Goal: Information Seeking & Learning: Learn about a topic

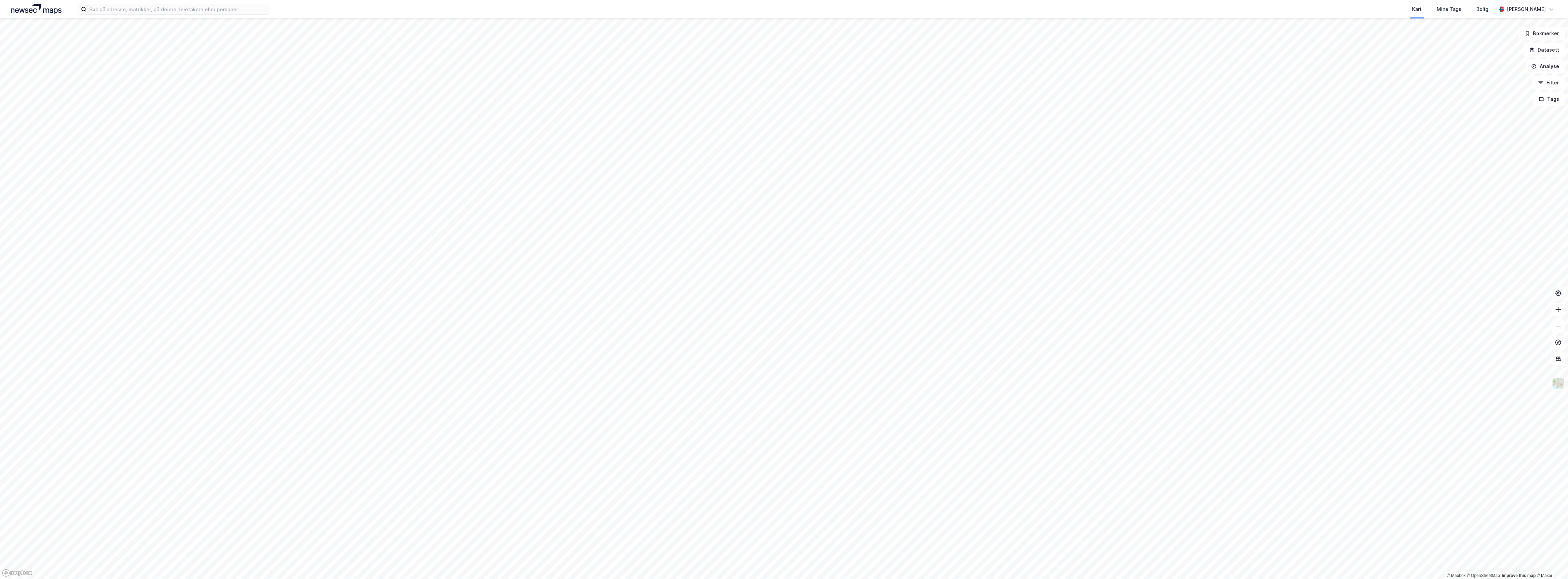
click at [1556, 293] on icon at bounding box center [1558, 293] width 7 height 7
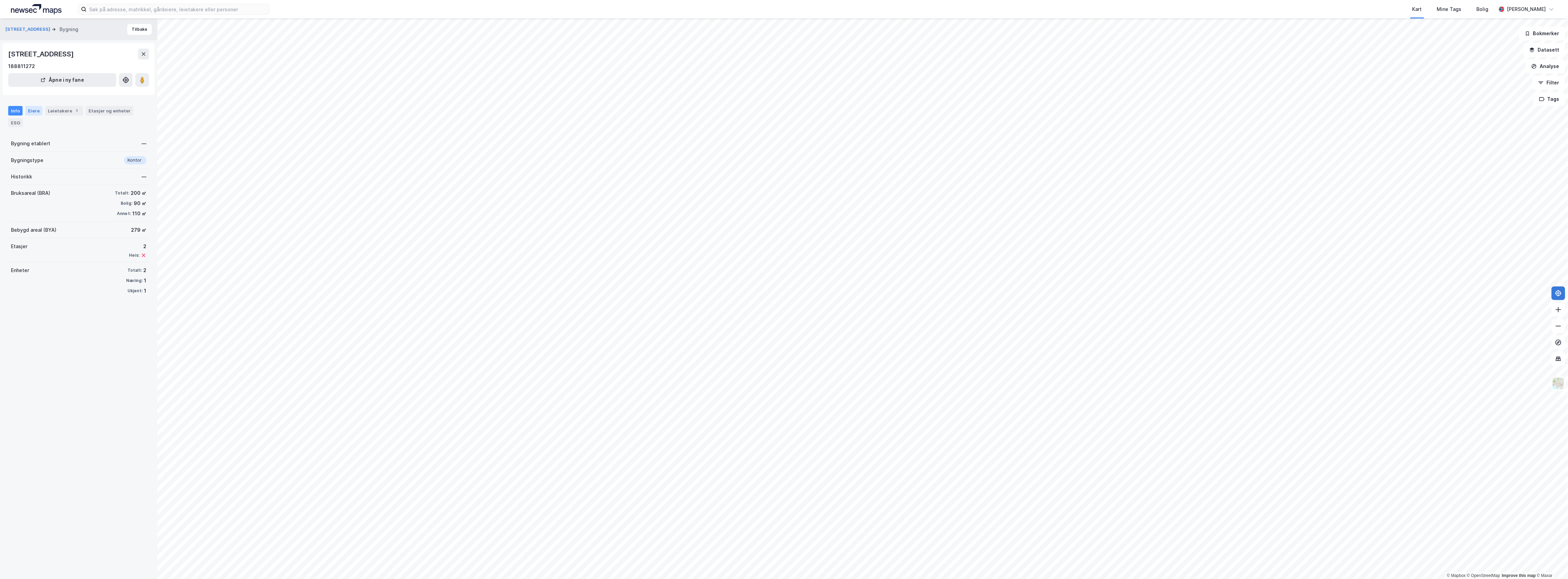
click at [35, 109] on div "Eiere" at bounding box center [34, 111] width 17 height 10
click at [18, 171] on icon at bounding box center [19, 170] width 5 height 5
